Goal: Communication & Community: Answer question/provide support

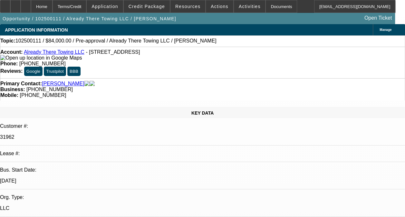
select select "0"
select select "2"
select select "0.1"
select select "1"
select select "2"
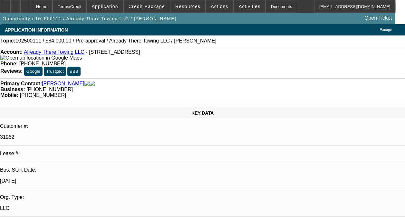
select select "4"
radio input "true"
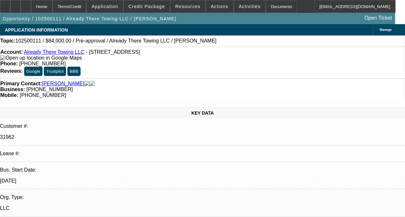
scroll to position [6, 0]
drag, startPoint x: 333, startPoint y: 113, endPoint x: 380, endPoint y: 121, distance: 47.6
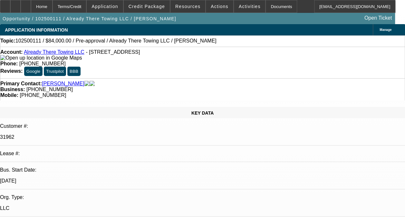
scroll to position [0, 0]
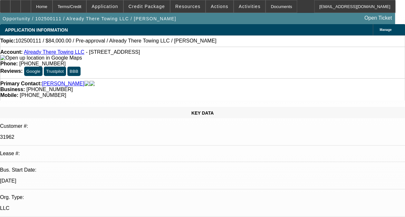
scroll to position [0, 0]
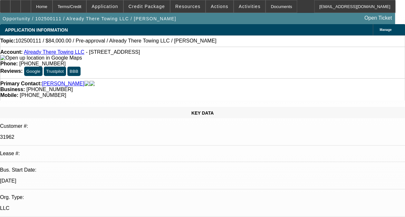
type textarea "-02 IS A DISC-SVC DEAL ON ONGOING ACH. FAIRLY NEW DEAL. HAS 1 NSF'S ALREADY. CO…"
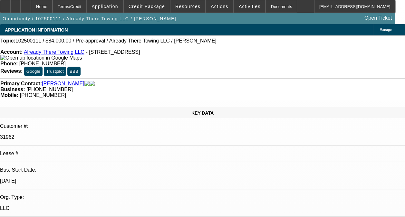
radio input "true"
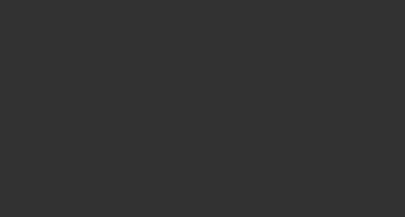
scroll to position [0, 0]
